Goal: Task Accomplishment & Management: Manage account settings

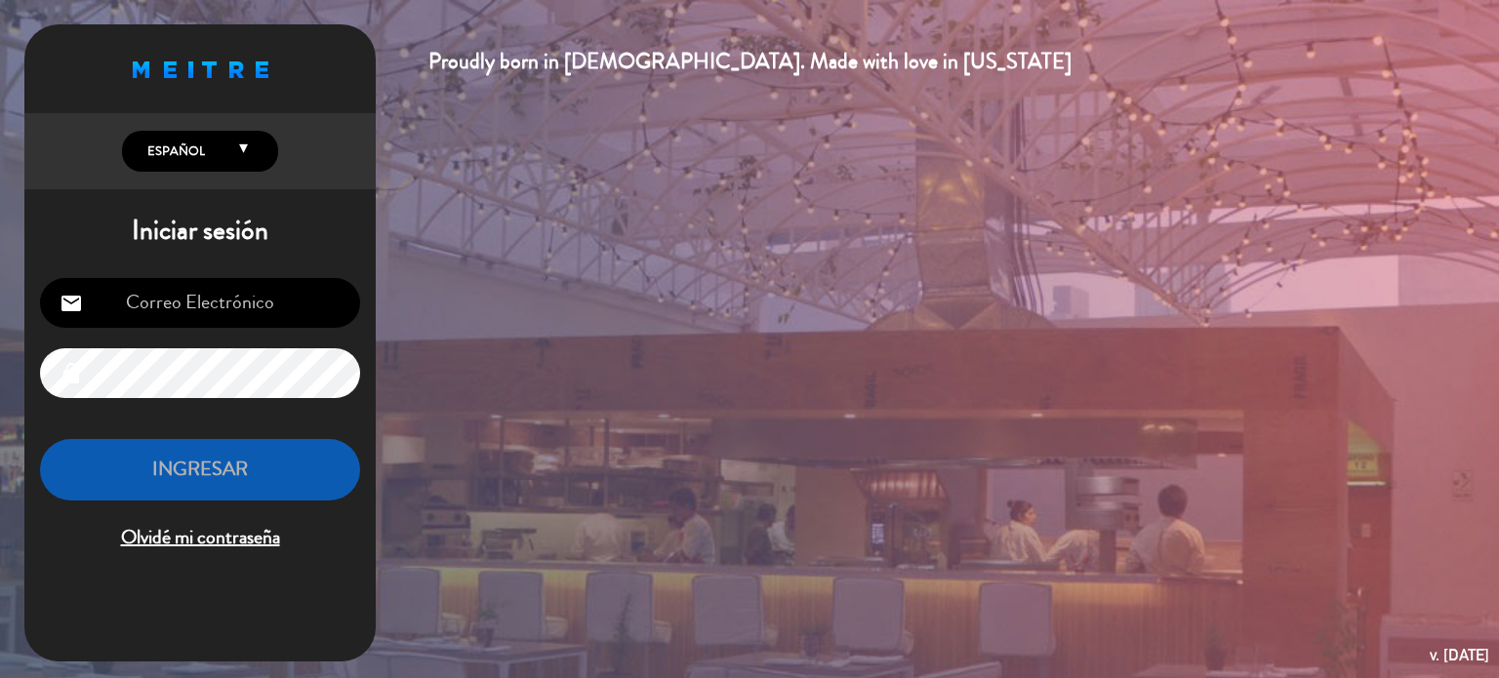
click at [306, 294] on input "email" at bounding box center [200, 303] width 320 height 50
type input "[EMAIL_ADDRESS][DOMAIN_NAME]"
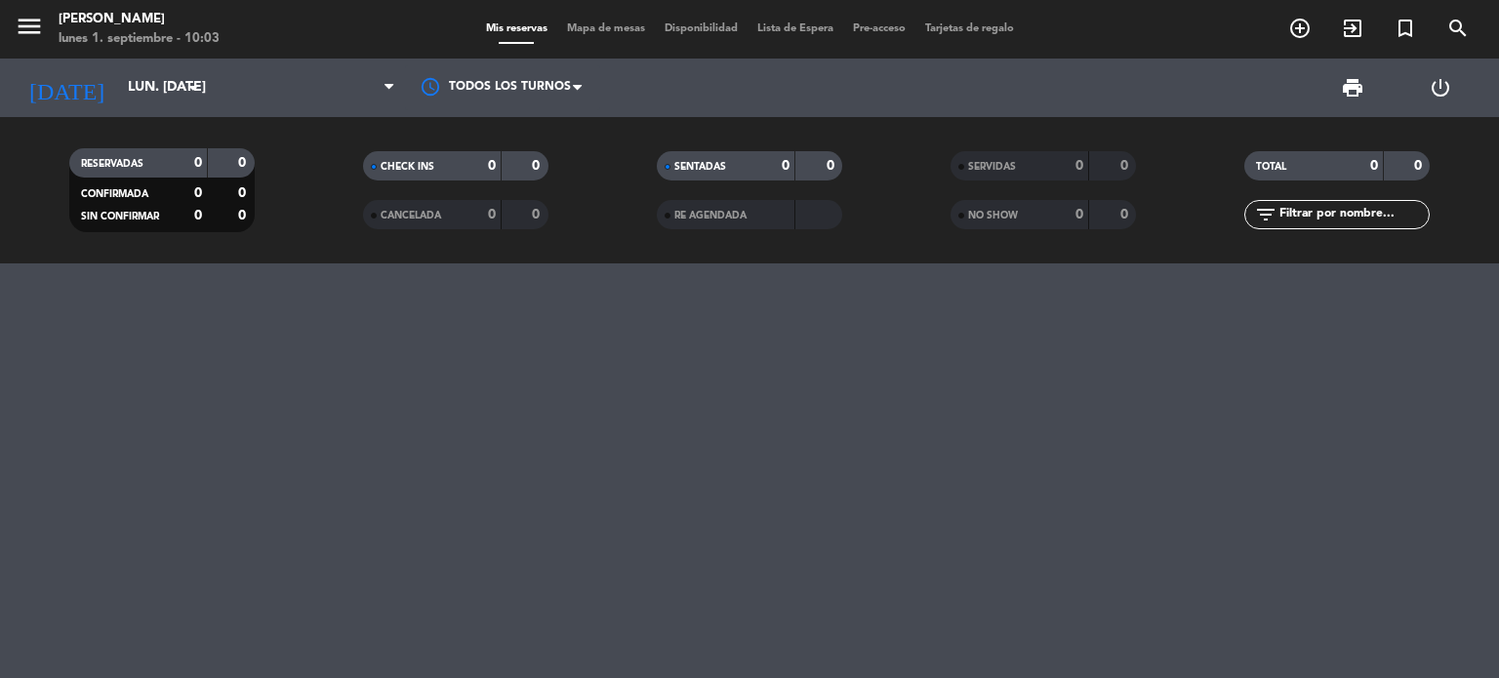
click at [1343, 220] on input "text" at bounding box center [1352, 214] width 151 height 21
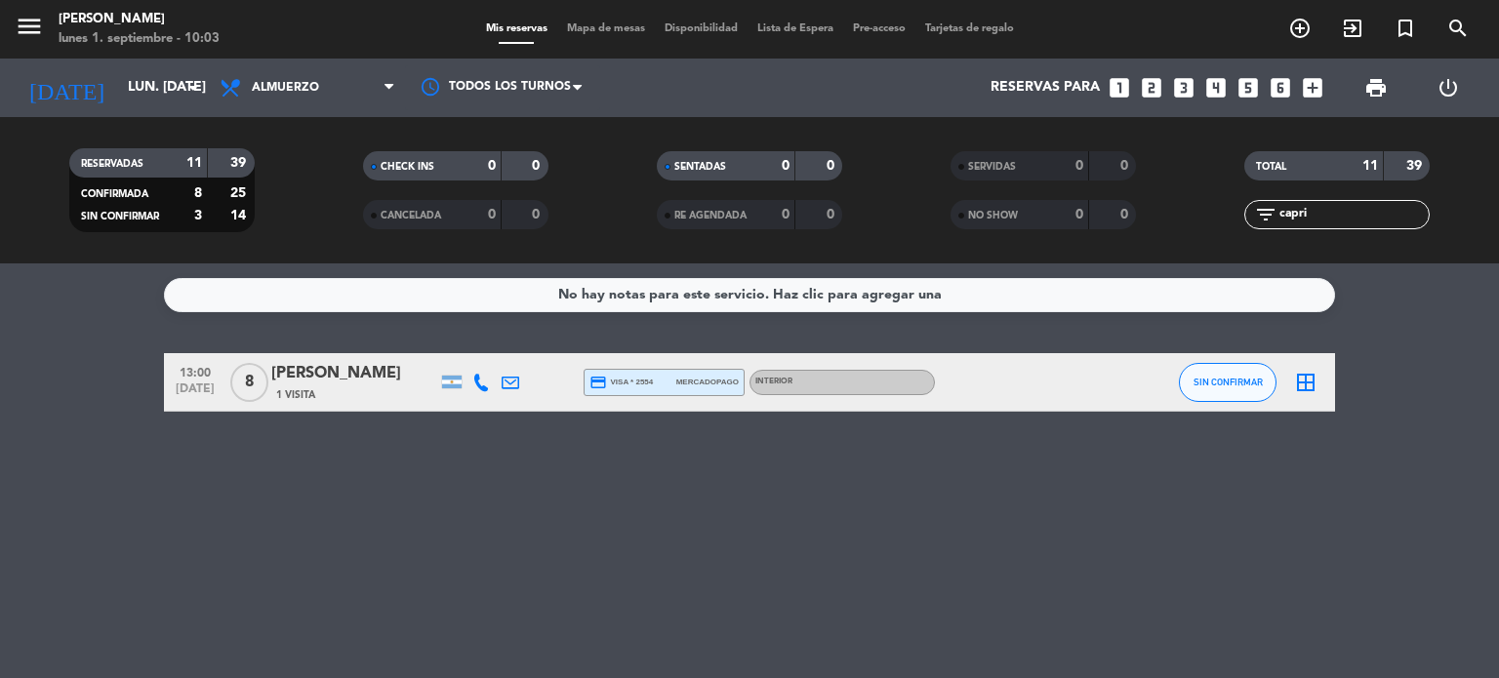
type input "capri"
click at [351, 379] on div "[PERSON_NAME]" at bounding box center [354, 373] width 166 height 25
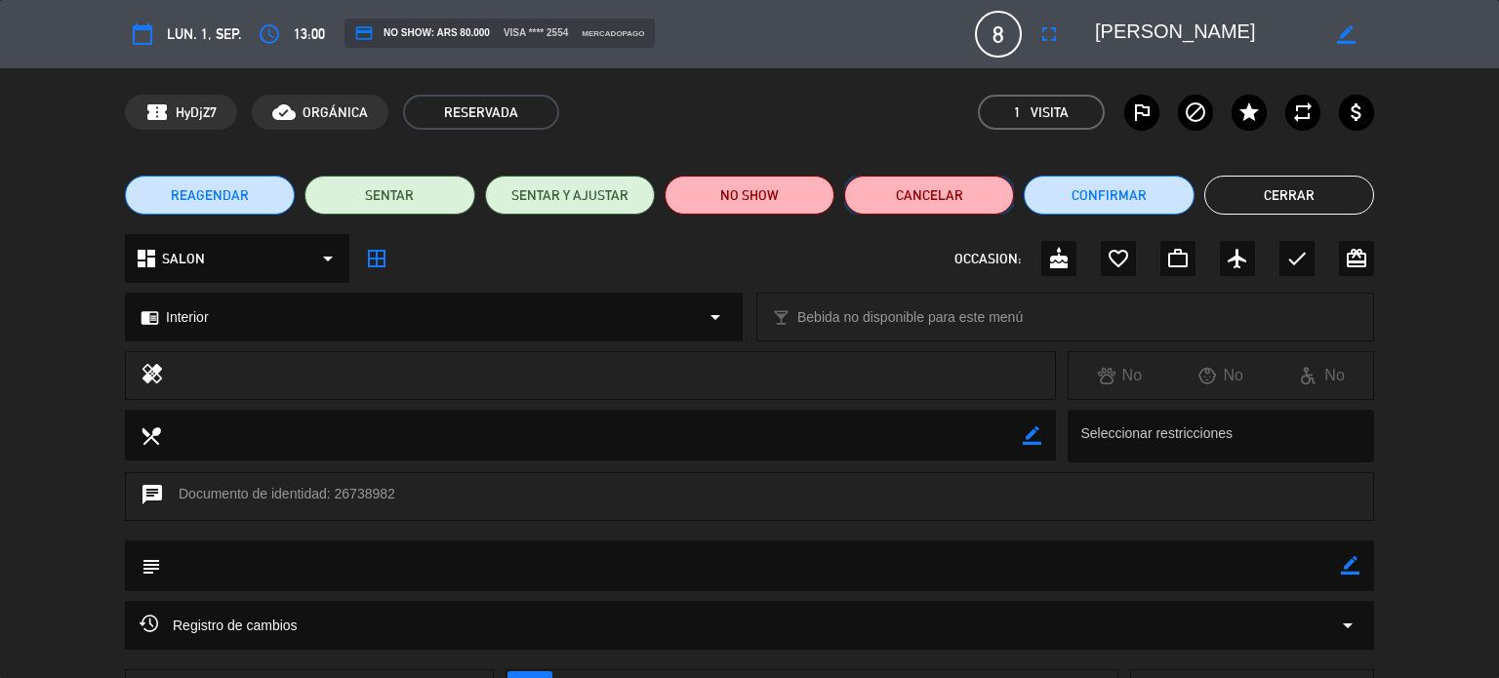
click at [942, 199] on button "Cancelar" at bounding box center [929, 195] width 170 height 39
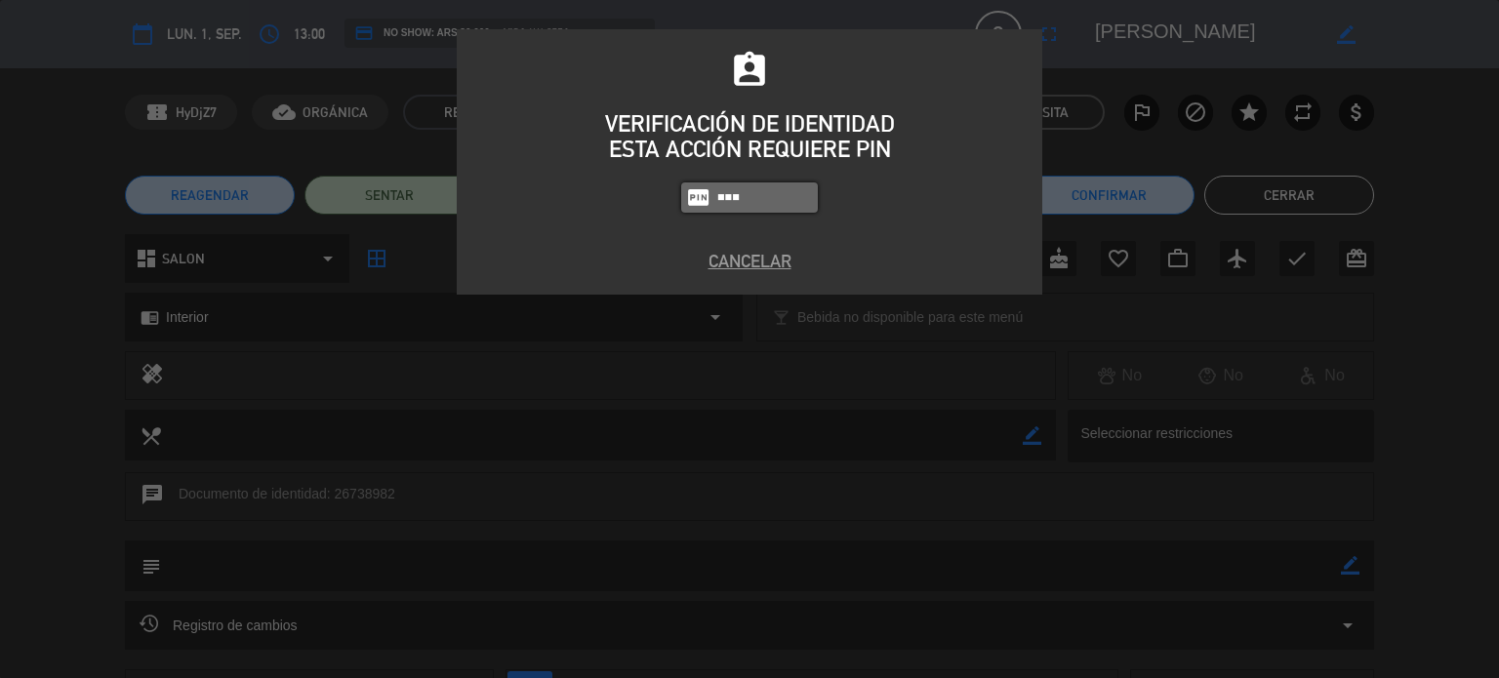
type input "9880"
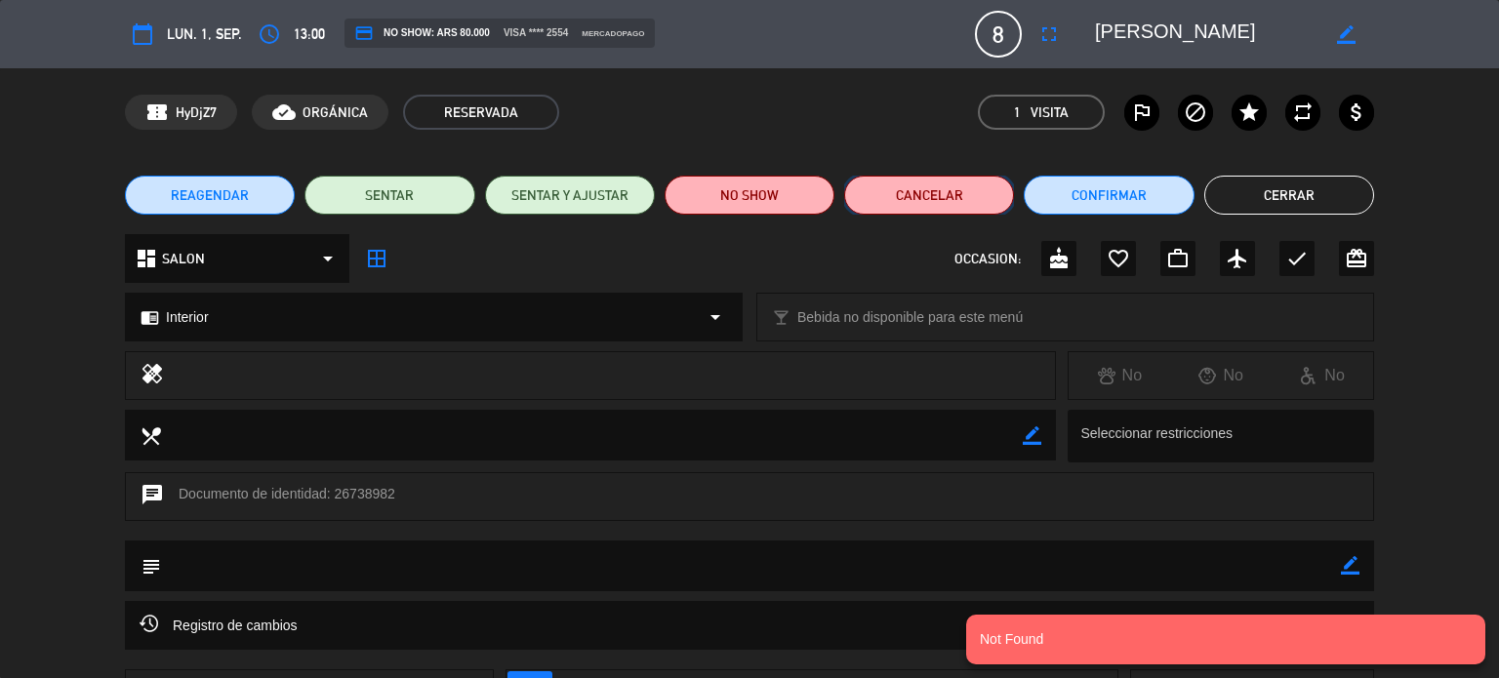
click at [927, 186] on button "Cancelar" at bounding box center [929, 195] width 170 height 39
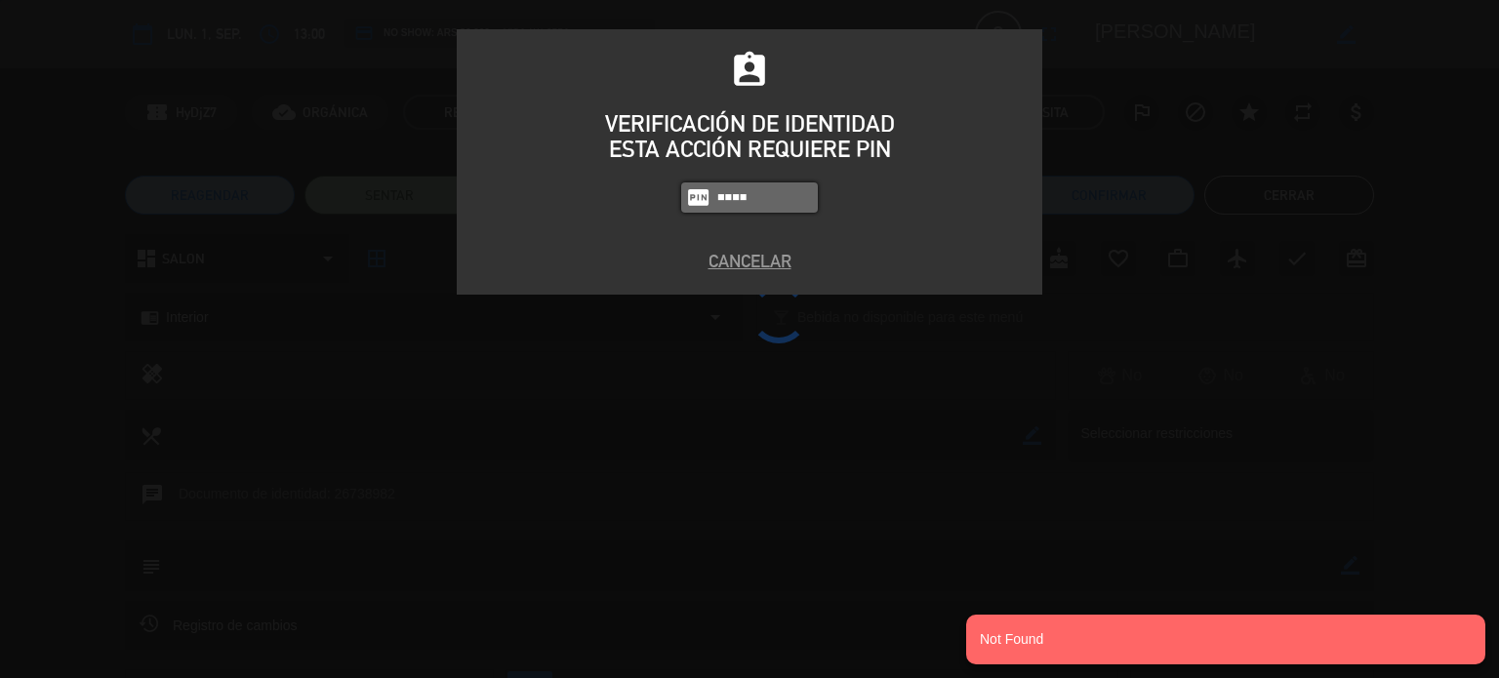
type input "9808"
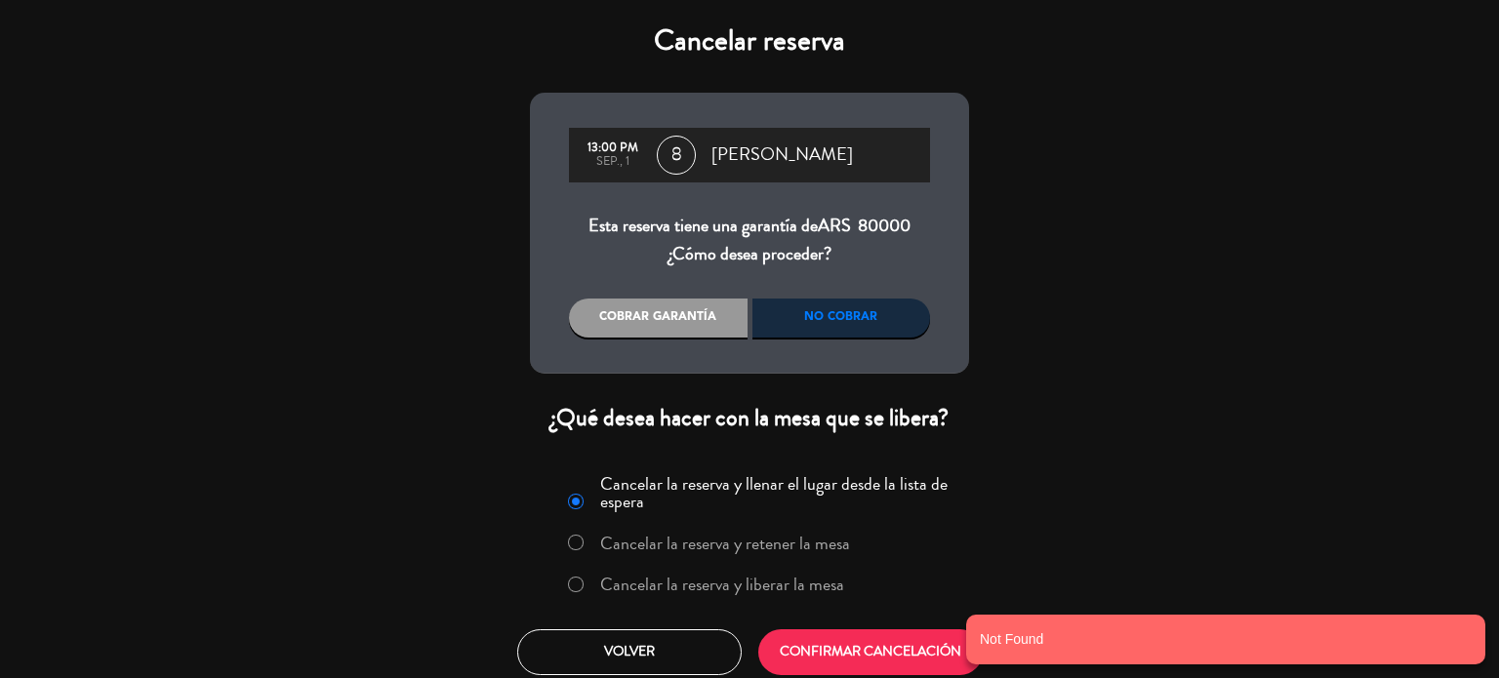
click at [684, 300] on div "Cobrar garantía" at bounding box center [658, 318] width 179 height 39
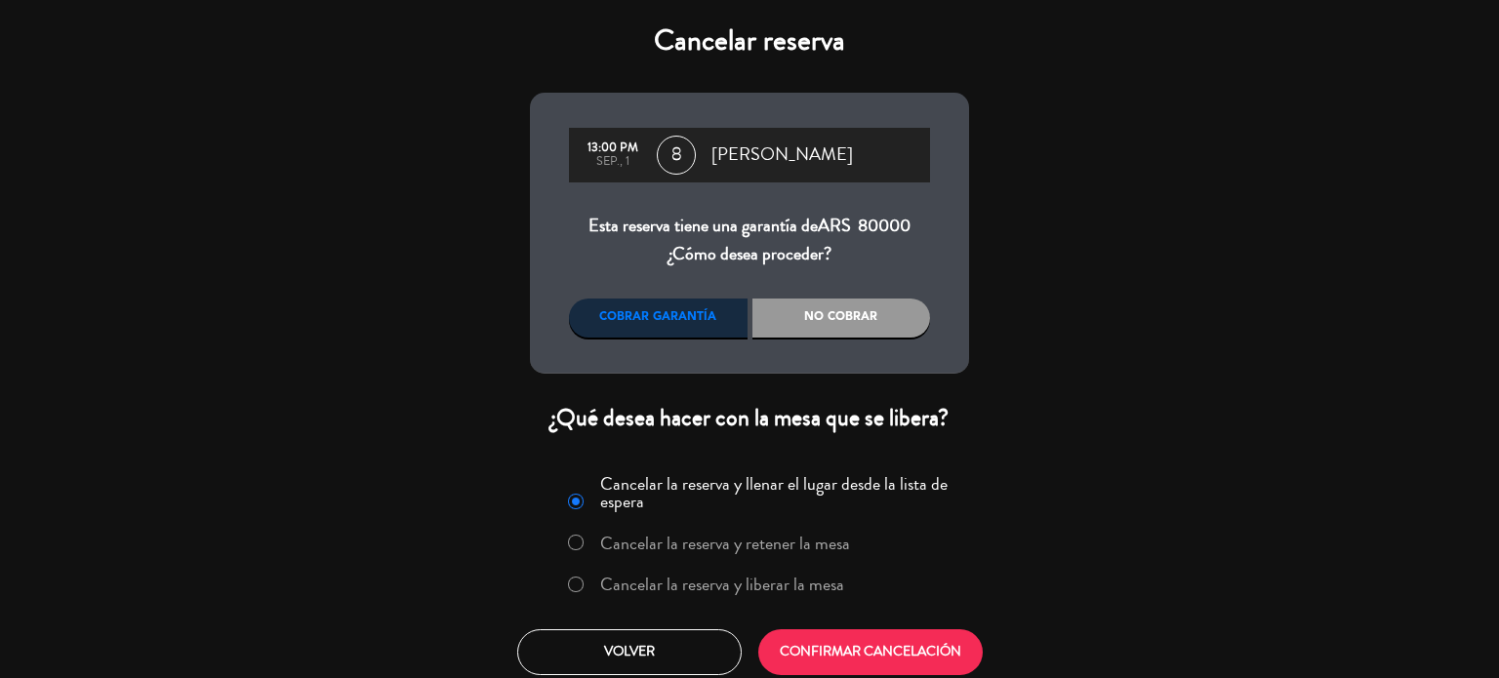
click at [789, 314] on div "No cobrar" at bounding box center [841, 318] width 179 height 39
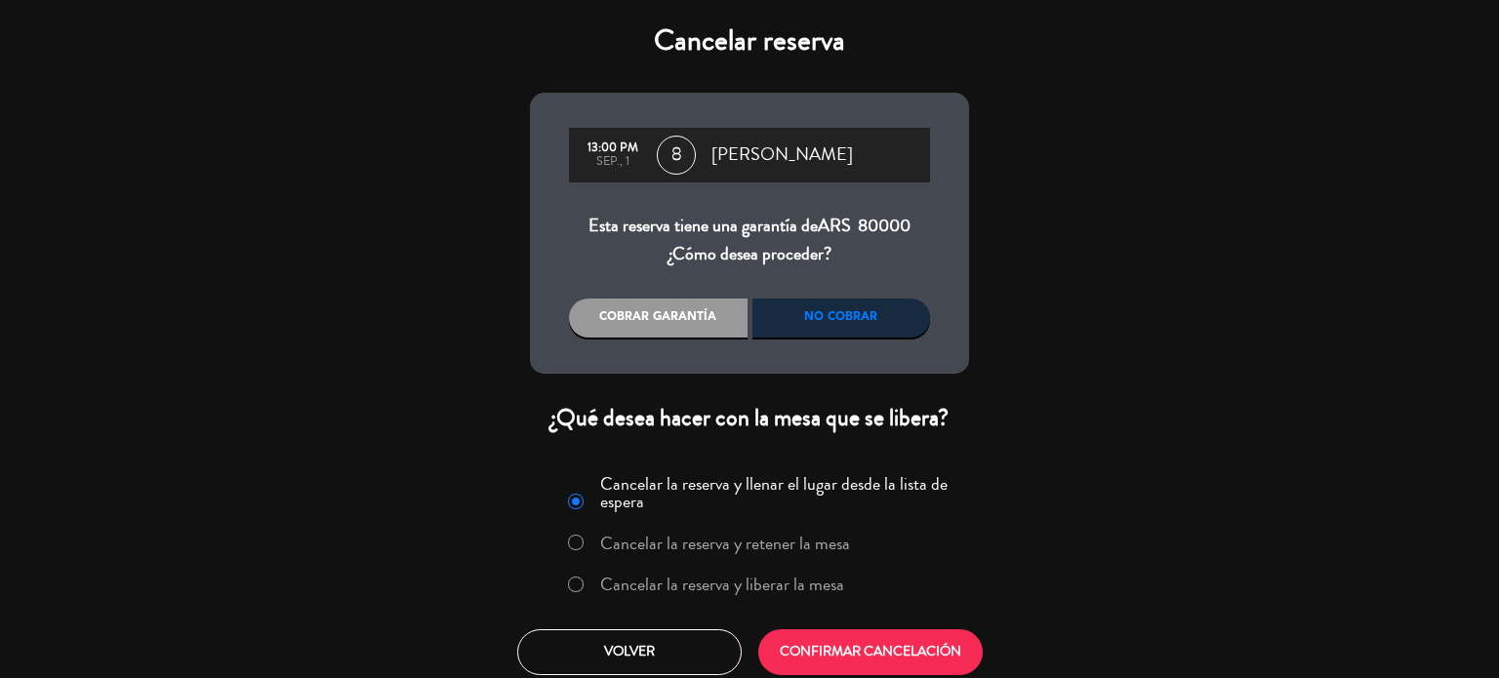
scroll to position [10, 0]
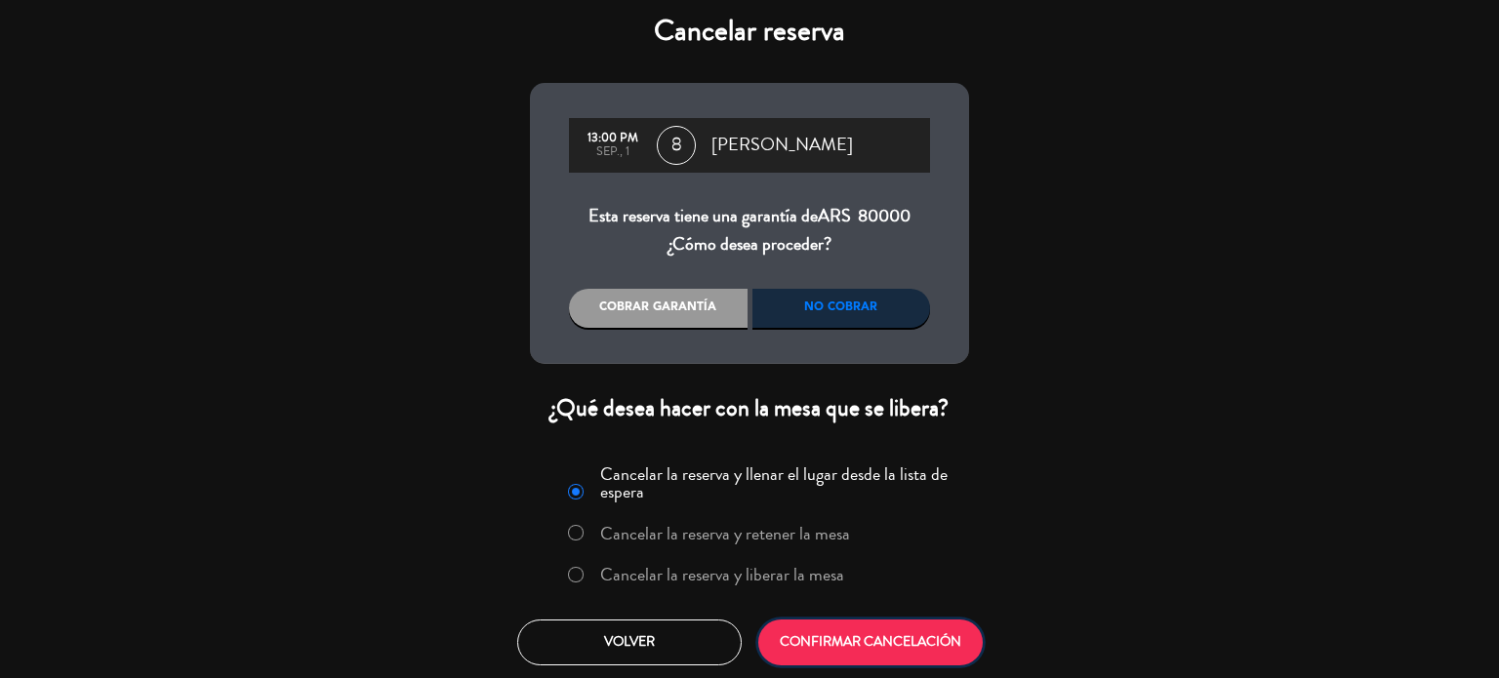
click at [878, 647] on button "CONFIRMAR CANCELACIÓN" at bounding box center [870, 643] width 224 height 46
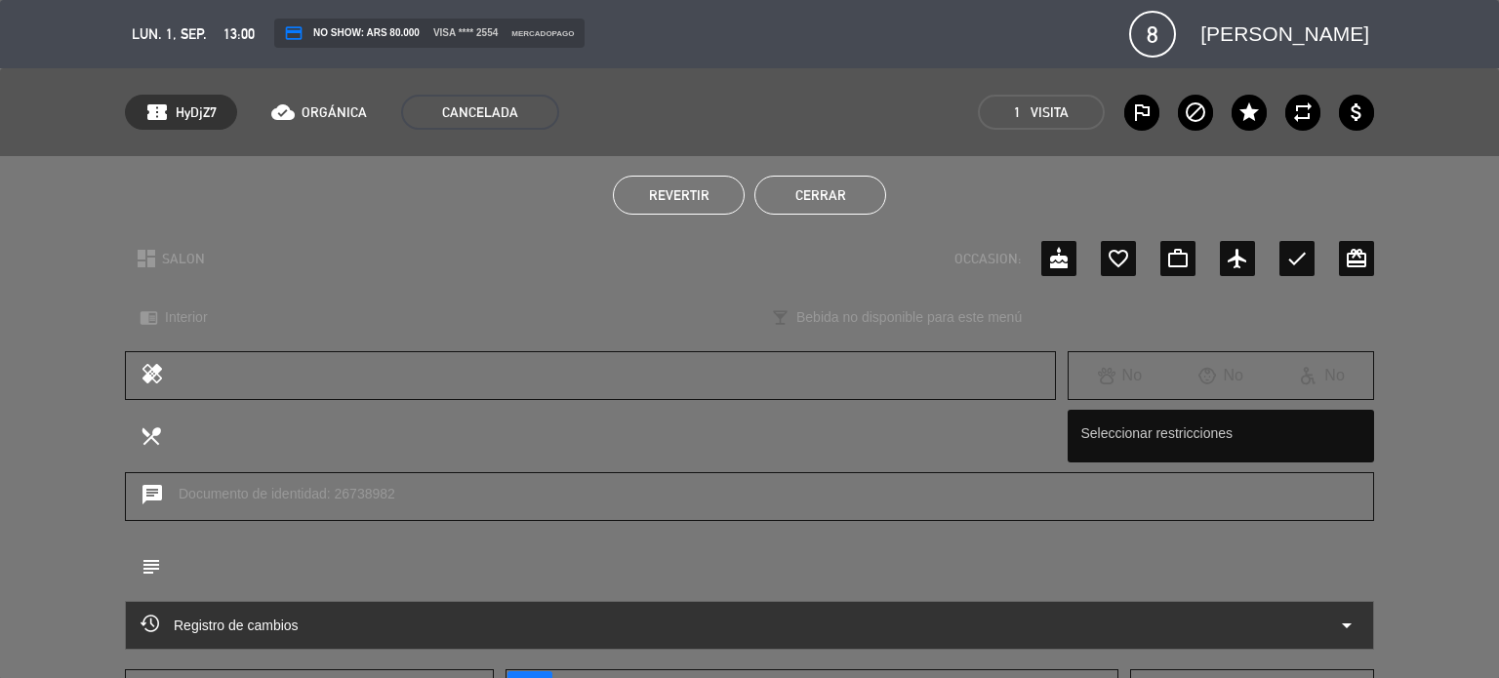
click at [830, 184] on button "Cerrar" at bounding box center [820, 195] width 132 height 39
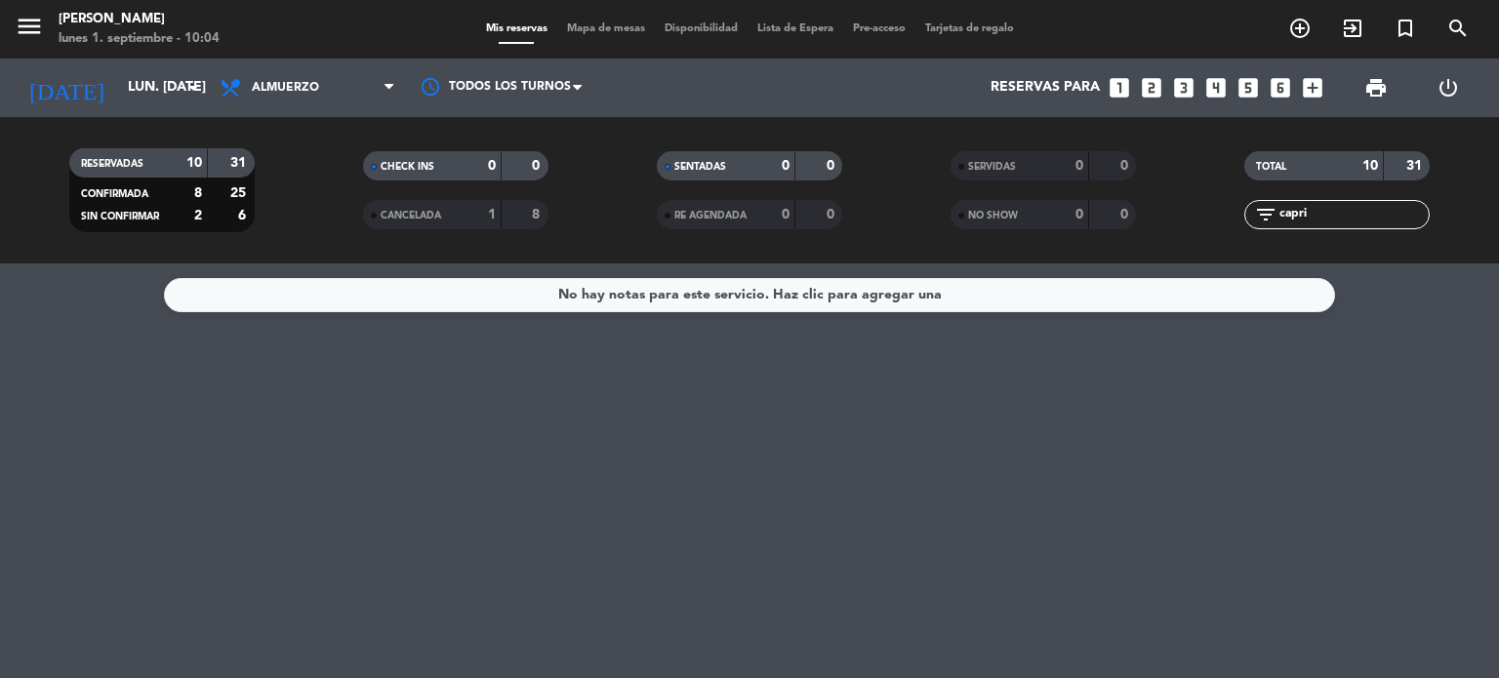
click at [583, 28] on span "Mapa de mesas" at bounding box center [606, 28] width 98 height 11
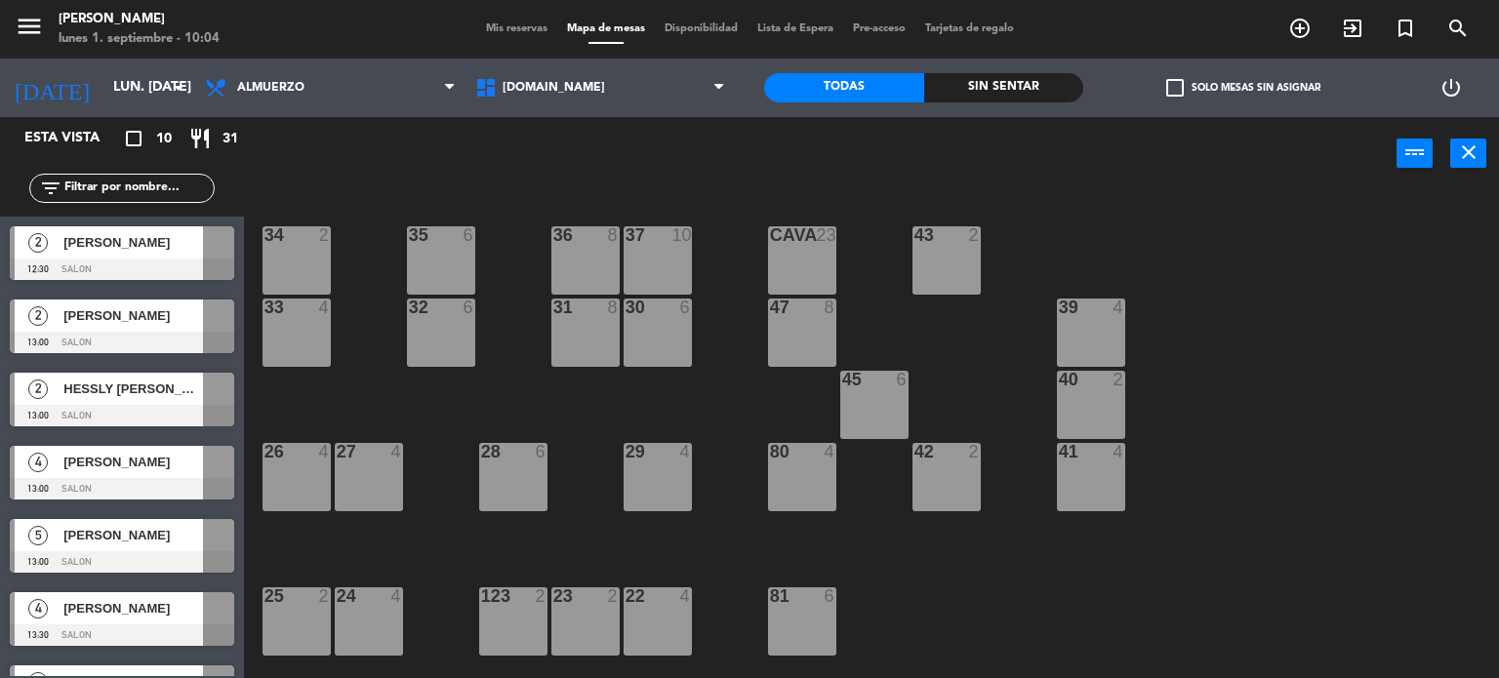
click at [1205, 394] on div "34 2 35 6 36 8 43 2 37 10 CAVA 23 33 4 32 6 31 8 30 6 47 8 39 4 45 6 40 2 26 4 …" at bounding box center [879, 435] width 1240 height 488
click at [1339, 359] on div "34 2 35 6 36 8 43 2 37 10 CAVA 23 33 4 32 6 31 8 30 6 47 8 39 4 45 6 40 2 26 4 …" at bounding box center [879, 435] width 1240 height 488
click at [1265, 302] on div "34 2 35 6 36 8 43 2 37 10 CAVA 23 33 4 32 6 31 8 30 6 47 8 39 4 45 6 40 2 26 4 …" at bounding box center [879, 435] width 1240 height 488
